Goal: Register for event/course

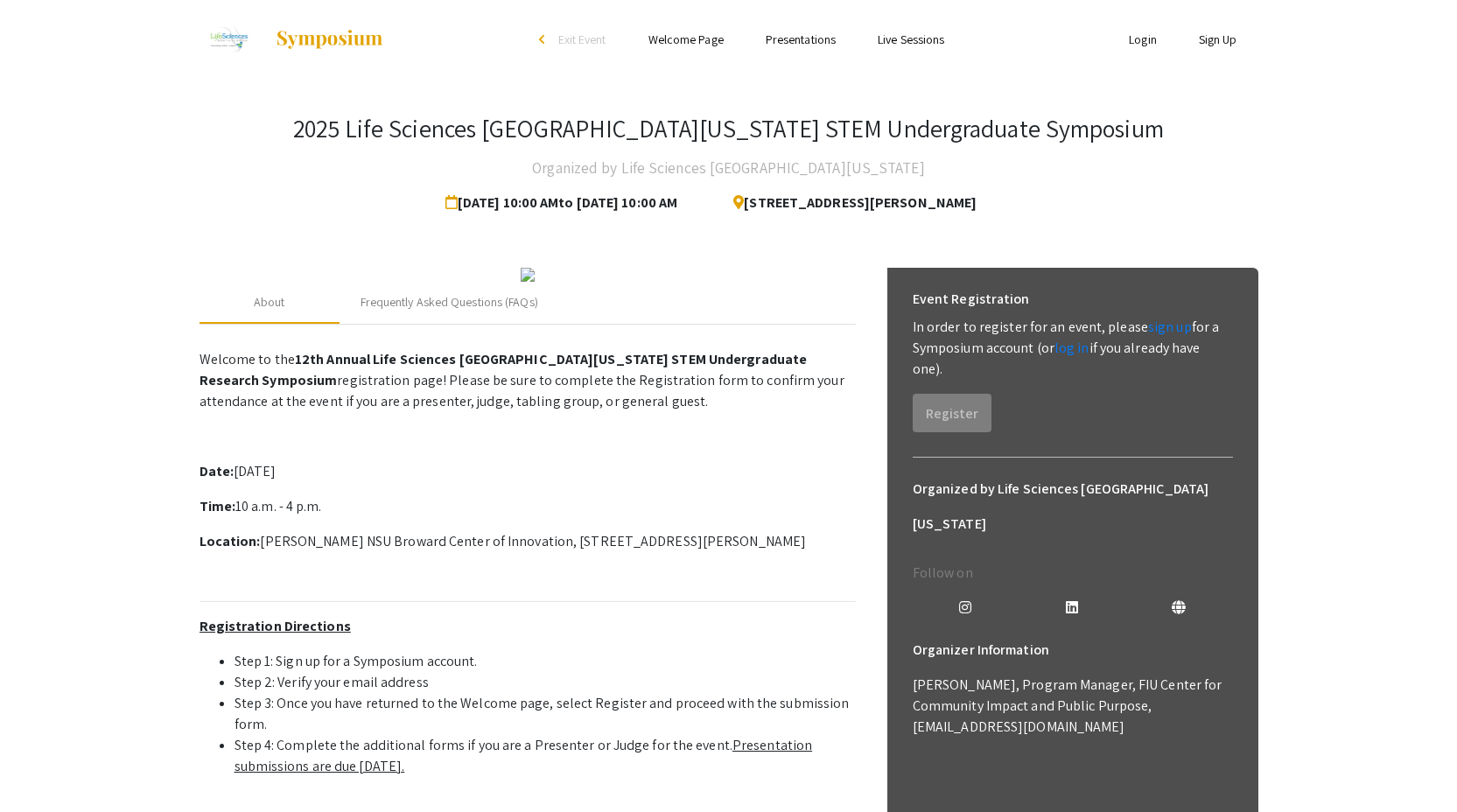
scroll to position [17, 0]
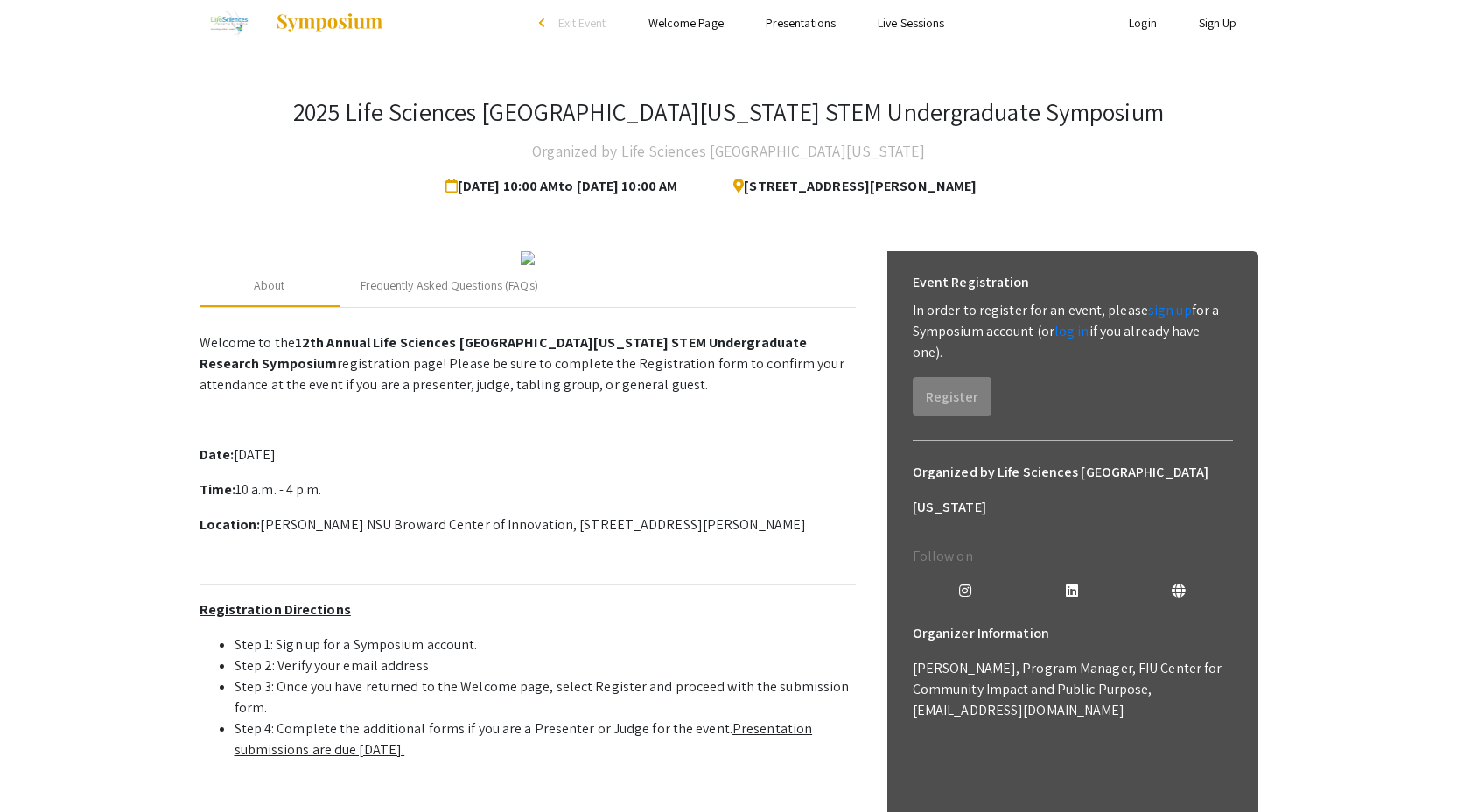
click at [1010, 408] on div "Event Registration In order to register for an event, please sign up for a Symp…" at bounding box center [1072, 340] width 348 height 178
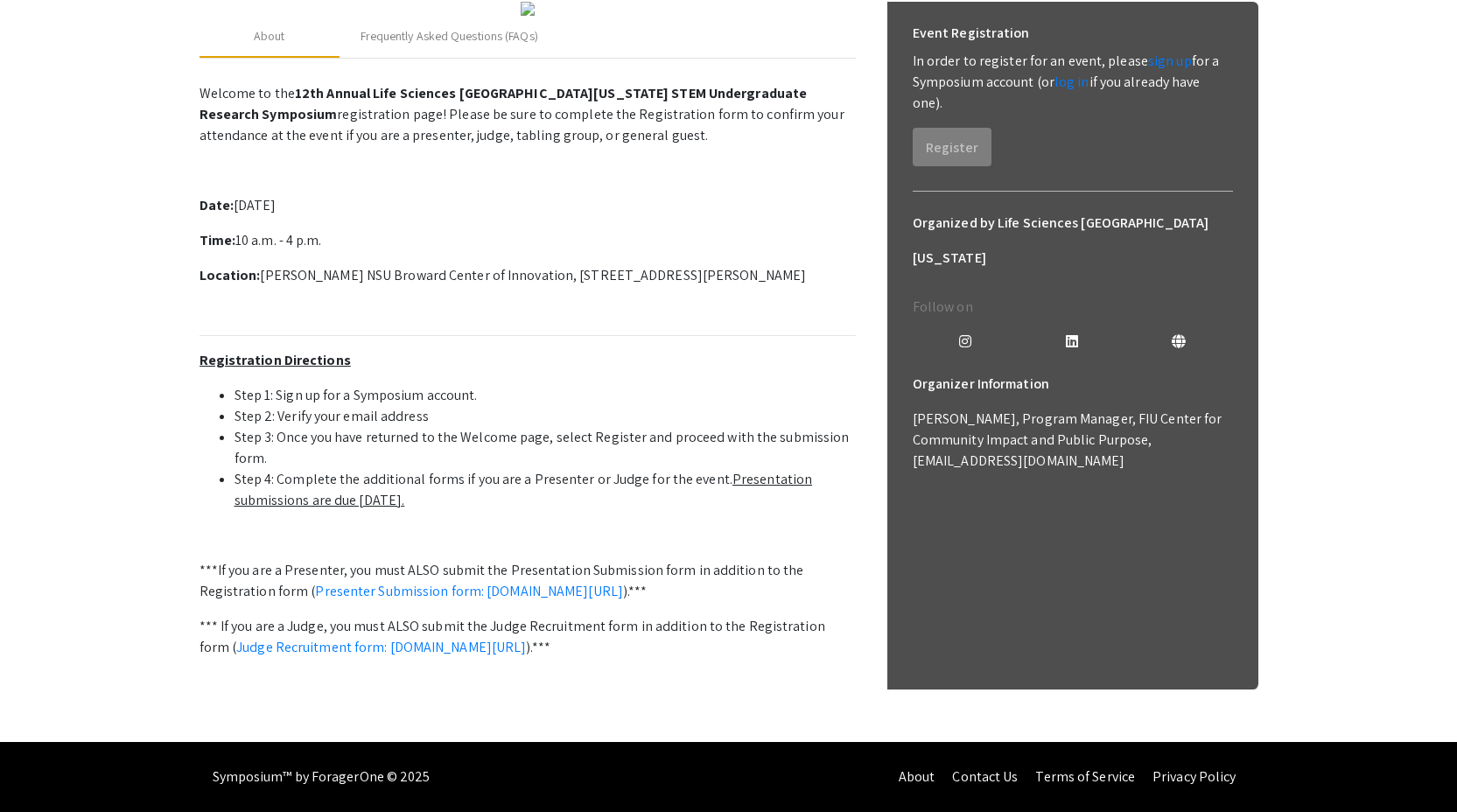
scroll to position [0, 0]
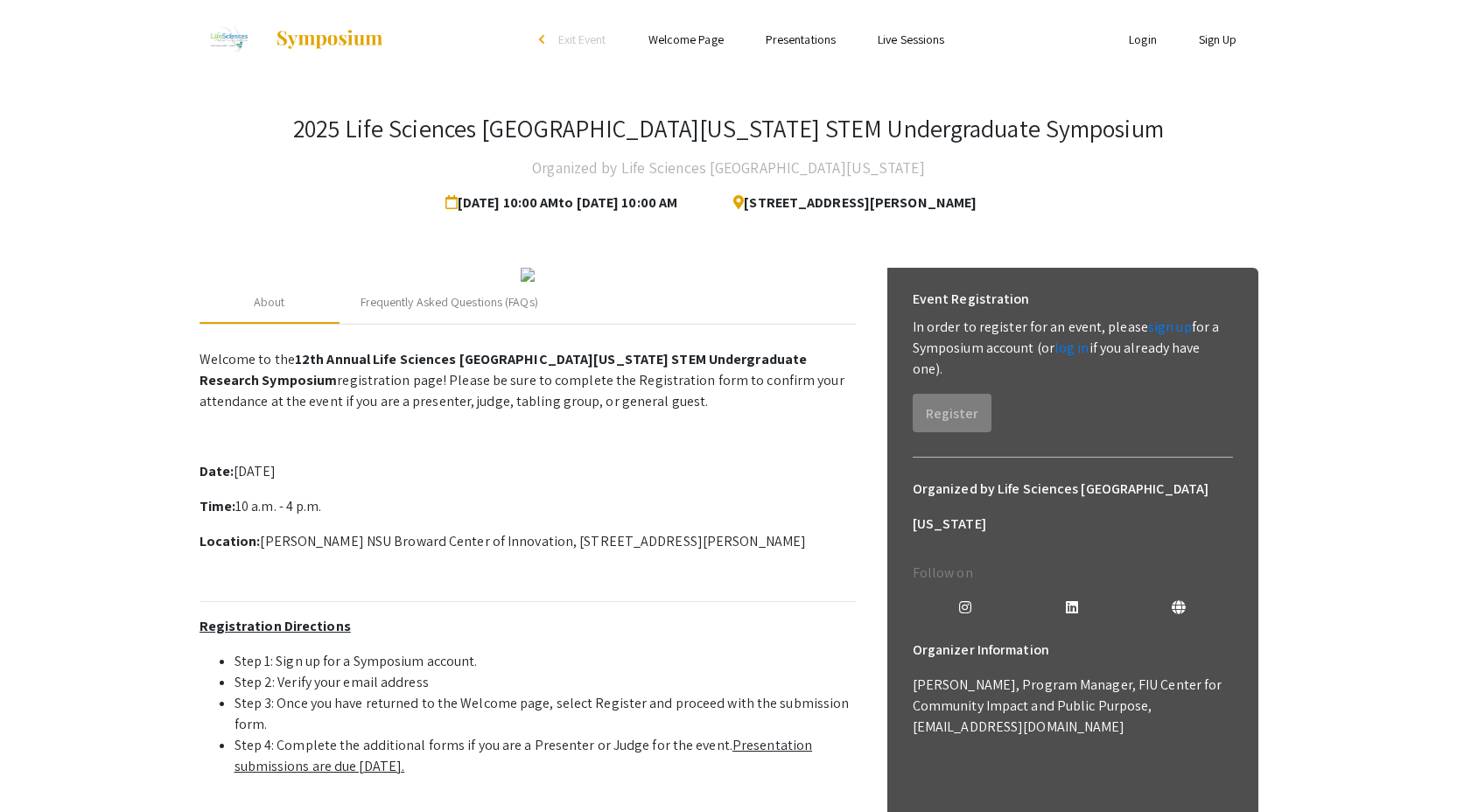
click at [978, 135] on h3 "2025 Life Sciences [GEOGRAPHIC_DATA][US_STATE] STEM Undergraduate Symposium" at bounding box center [728, 128] width 870 height 30
click at [1151, 111] on div "2025 Life Sciences South Florida STEM Undergraduate Symposium Organized by Life…" at bounding box center [728, 543] width 1085 height 929
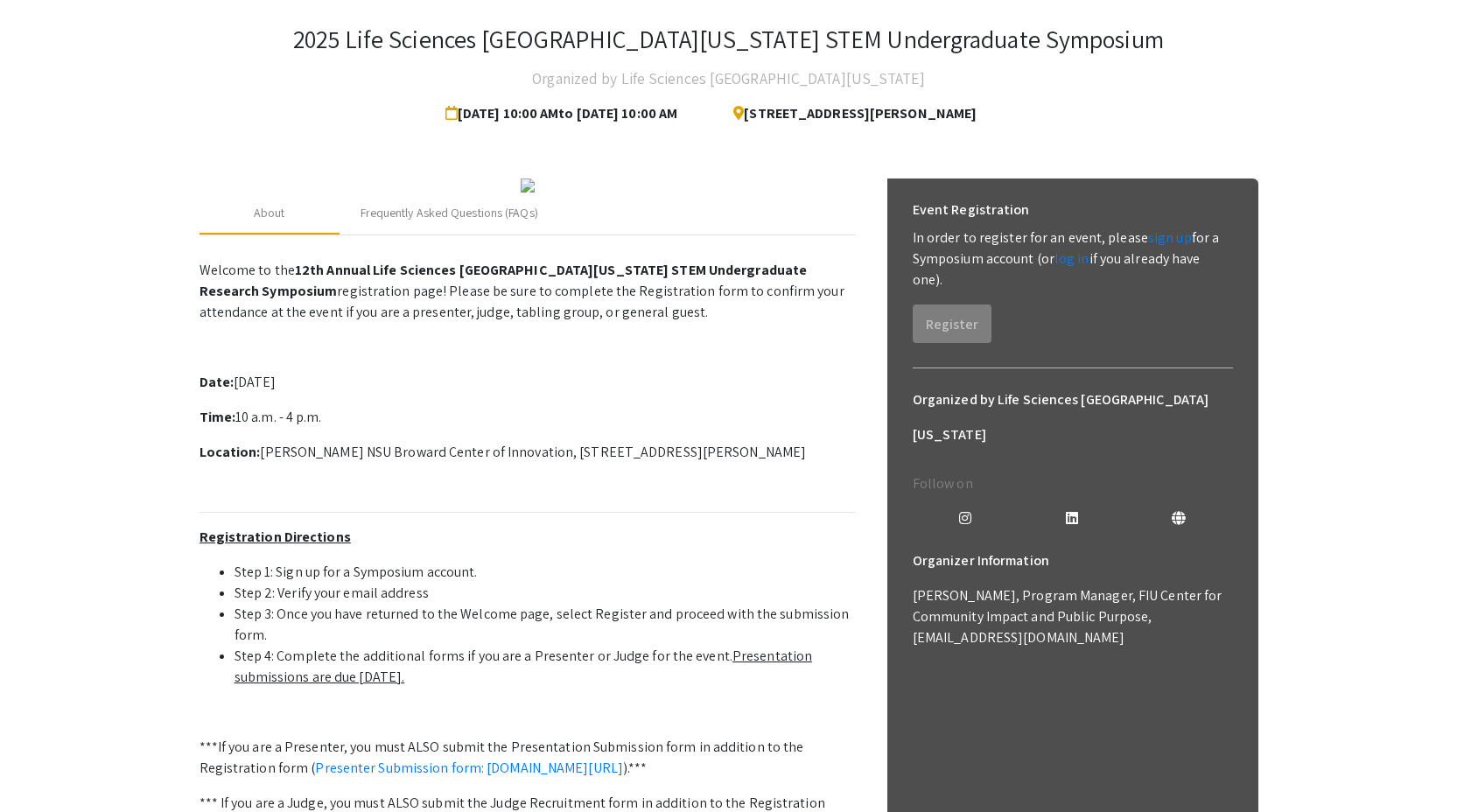
scroll to position [118, 0]
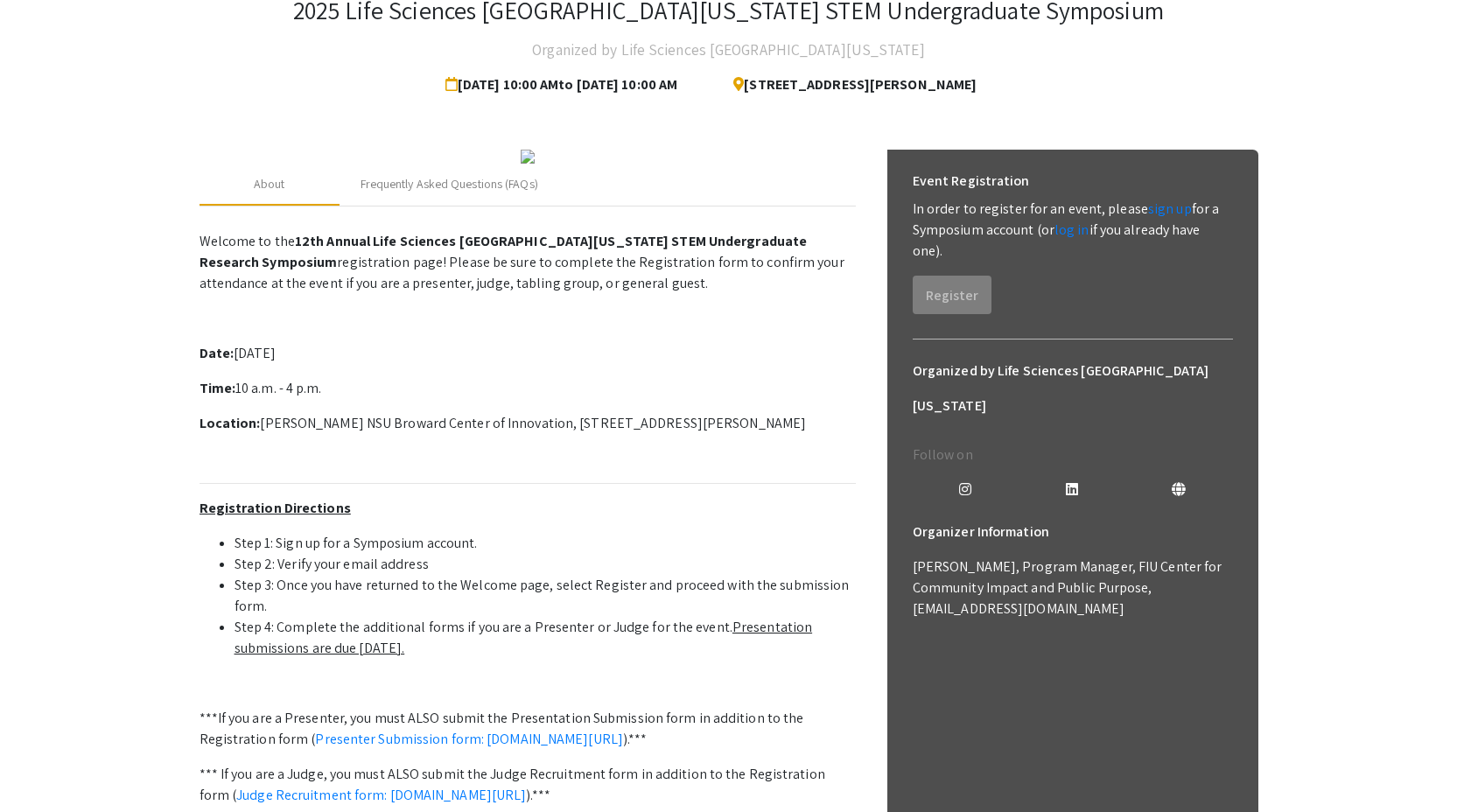
drag, startPoint x: 330, startPoint y: 546, endPoint x: 238, endPoint y: 546, distance: 92.0
click at [238, 398] on p "Time: 10 a.m. - 4 p.m." at bounding box center [528, 388] width 656 height 21
click at [183, 528] on app-registration-page-preview "2025 Life Sciences South Florida STEM Undergraduate Symposium Organized by Life…" at bounding box center [728, 425] width 1457 height 929
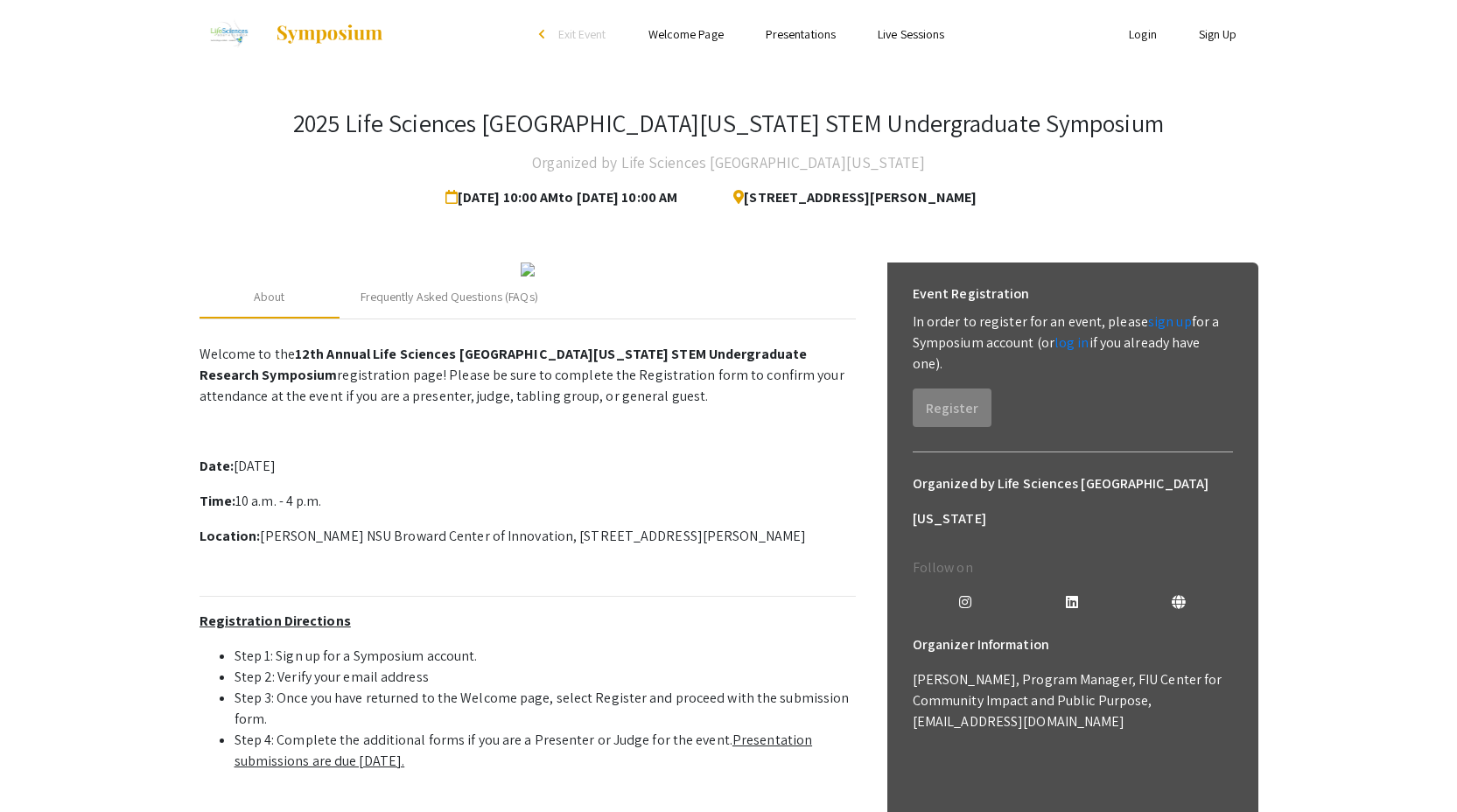
scroll to position [0, 0]
